Goal: Task Accomplishment & Management: Use online tool/utility

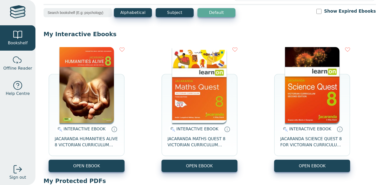
scroll to position [35, 0]
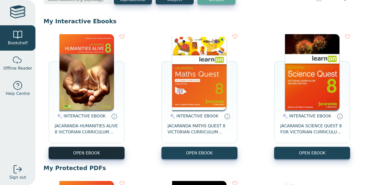
click at [107, 153] on button "OPEN EBOOK" at bounding box center [87, 153] width 76 height 12
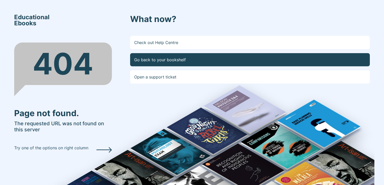
click at [158, 63] on link "Go back to your bookshelf" at bounding box center [250, 59] width 240 height 13
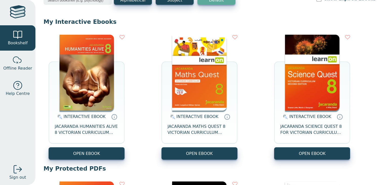
scroll to position [36, 0]
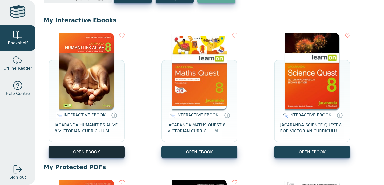
click at [104, 157] on button "OPEN EBOOK" at bounding box center [87, 152] width 76 height 12
